Goal: Information Seeking & Learning: Learn about a topic

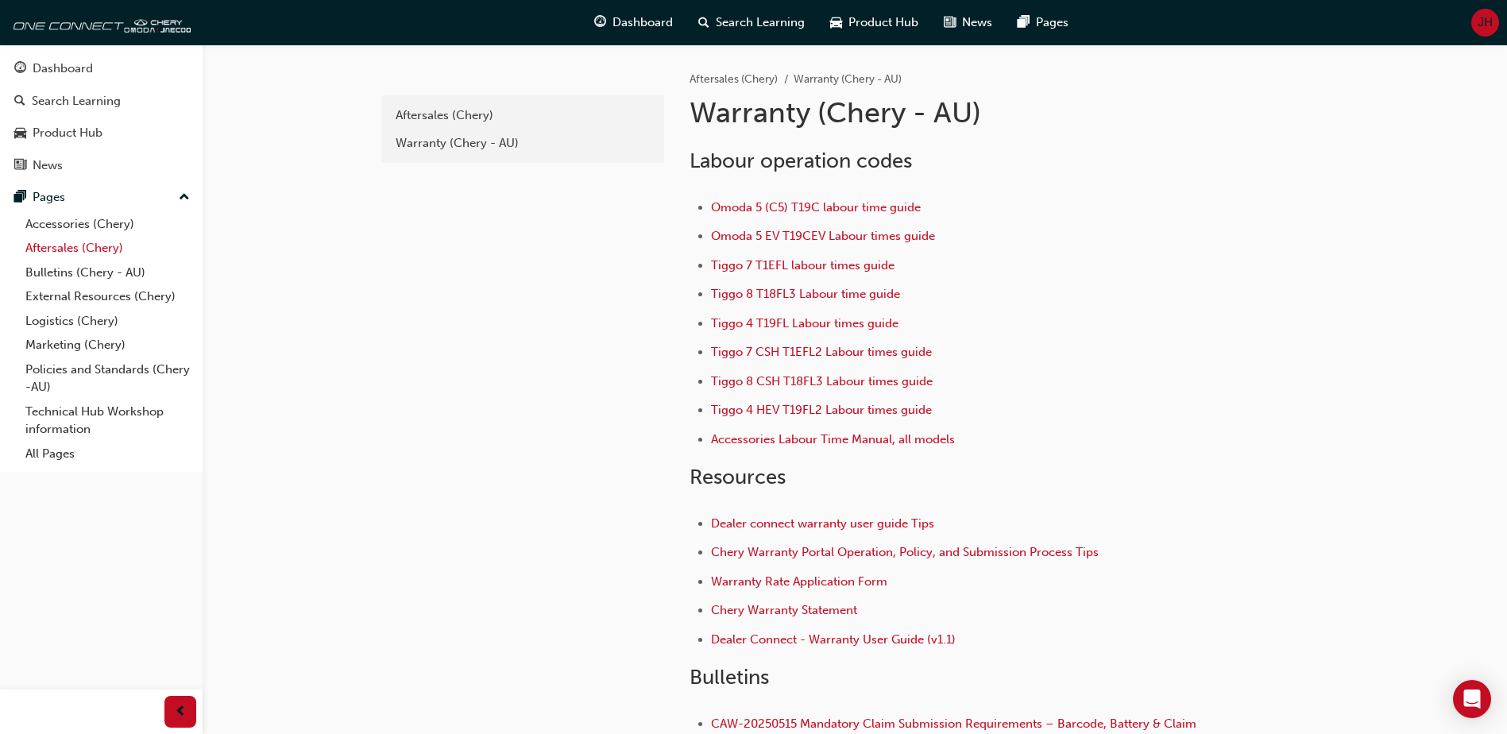
click at [79, 244] on link "Aftersales (Chery)" at bounding box center [107, 248] width 177 height 25
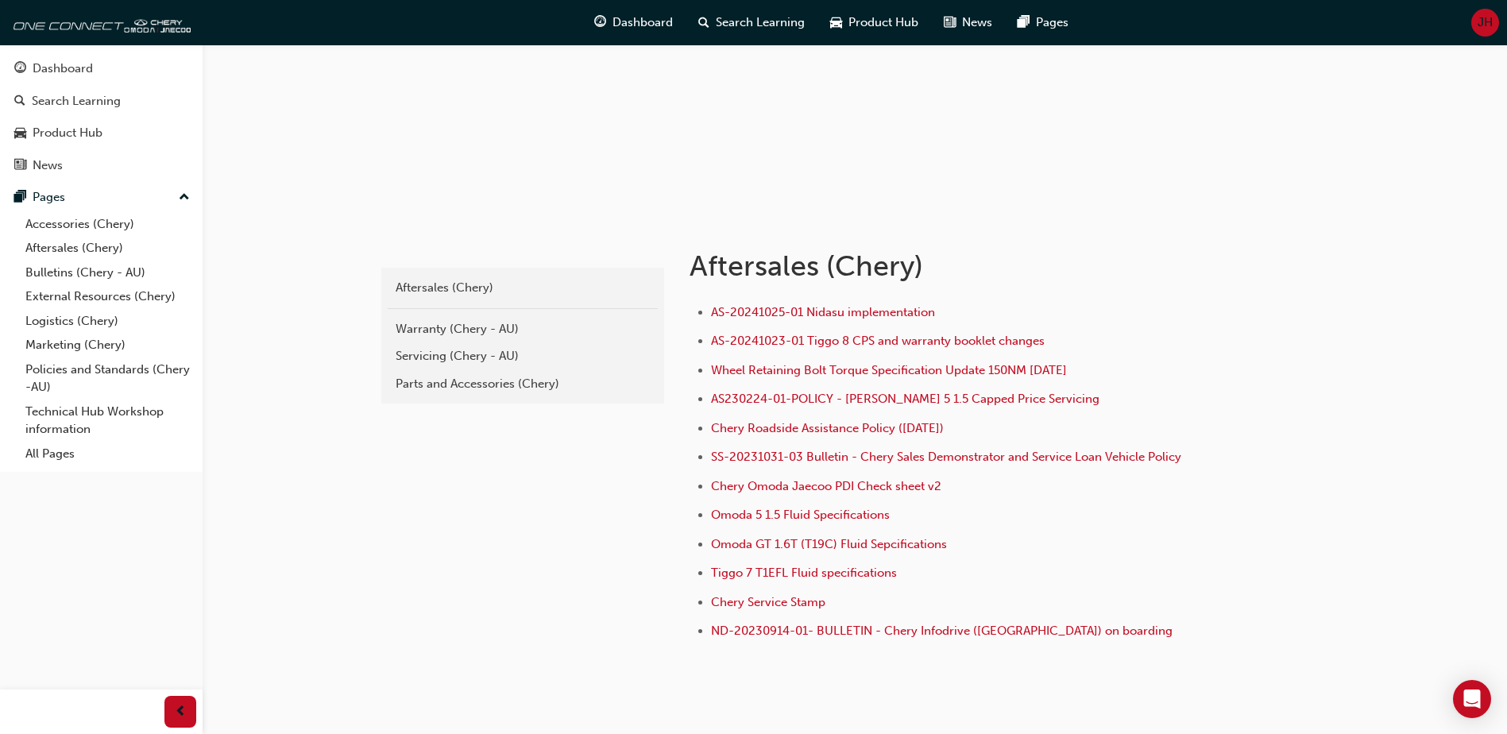
scroll to position [159, 0]
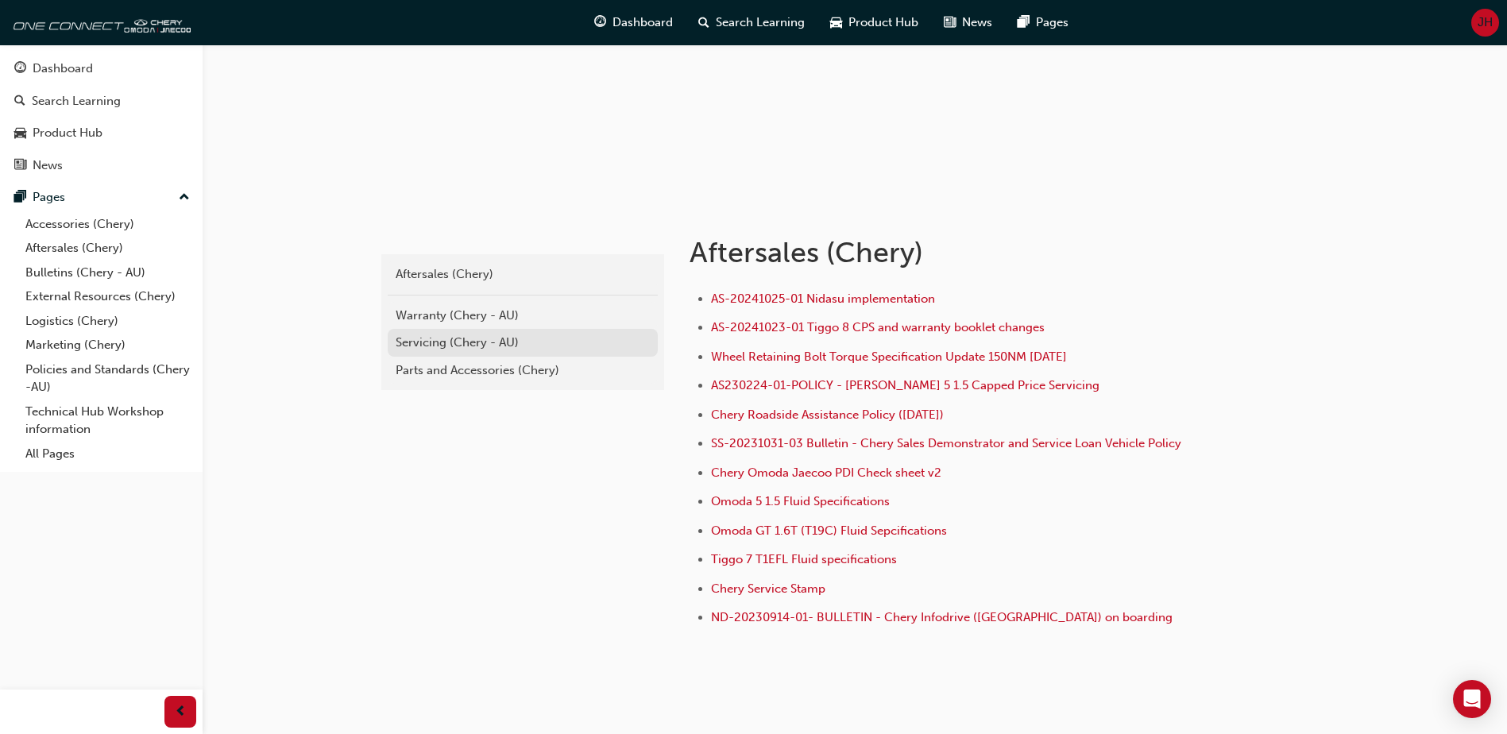
click at [420, 339] on div "Servicing (Chery - AU)" at bounding box center [523, 343] width 254 height 18
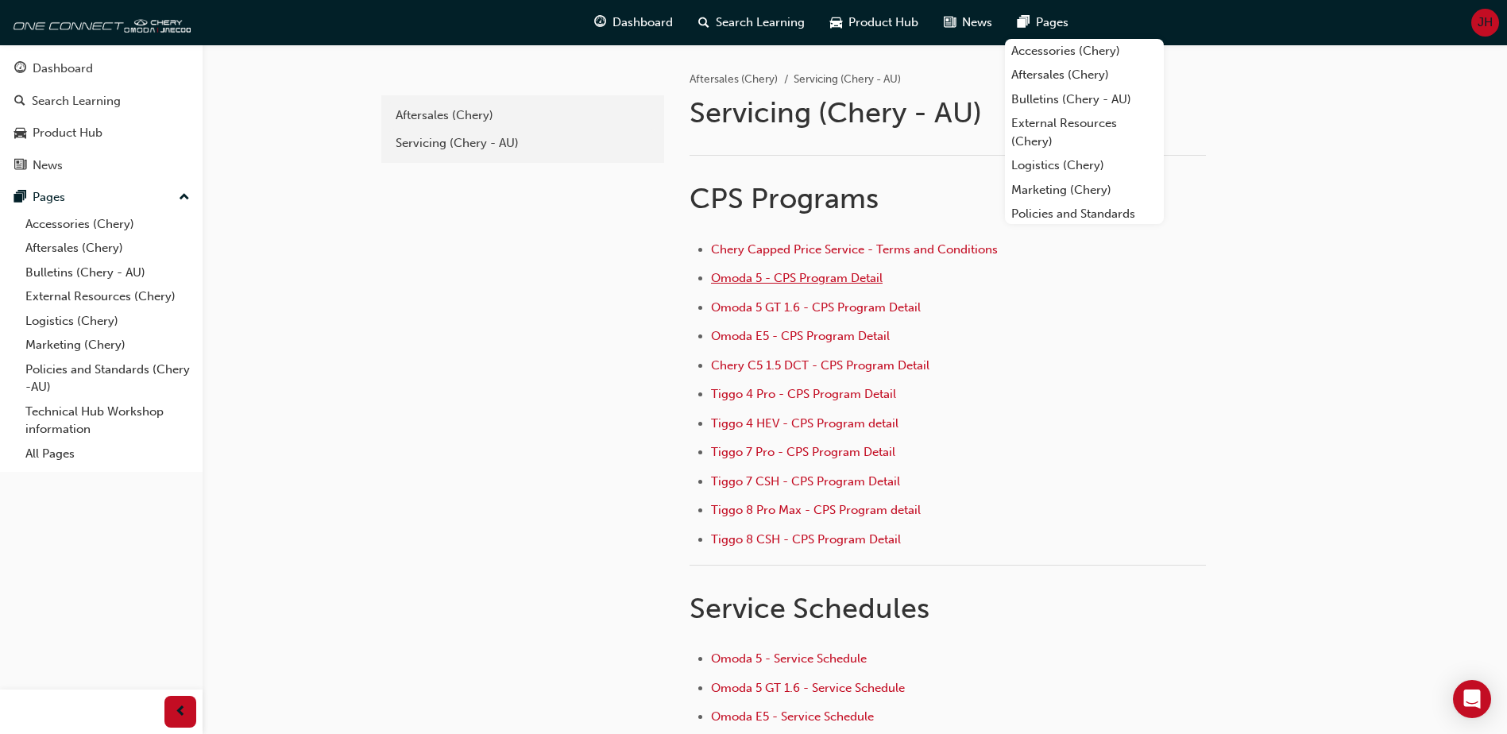
click at [743, 281] on span "Omoda 5 - CPS Program Detail" at bounding box center [797, 278] width 172 height 14
